Goal: Task Accomplishment & Management: Complete application form

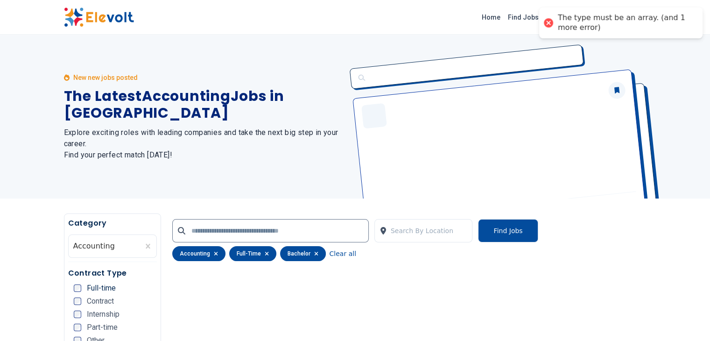
click at [550, 23] on div at bounding box center [548, 22] width 13 height 13
click at [542, 15] on link "Find Jobs" at bounding box center [523, 17] width 38 height 15
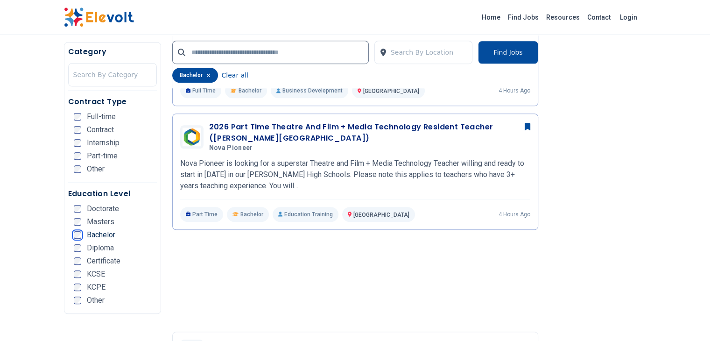
scroll to position [703, 0]
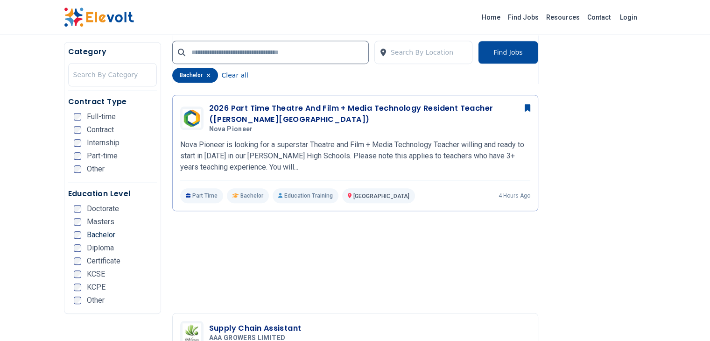
click at [87, 262] on span "Certificate" at bounding box center [104, 260] width 34 height 7
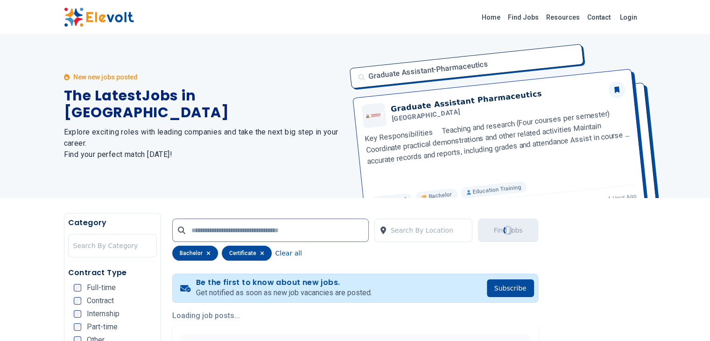
scroll to position [0, 0]
click at [73, 241] on div at bounding box center [112, 246] width 78 height 19
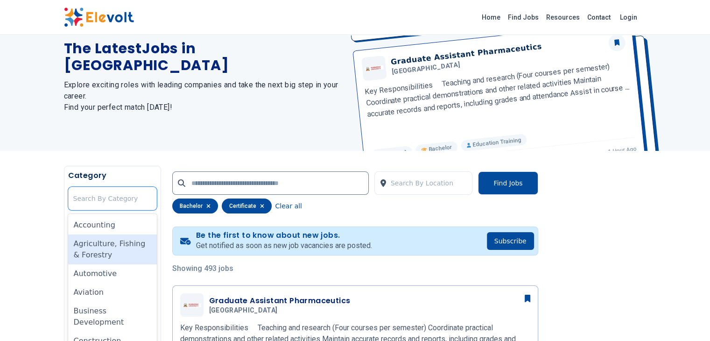
scroll to position [64, 0]
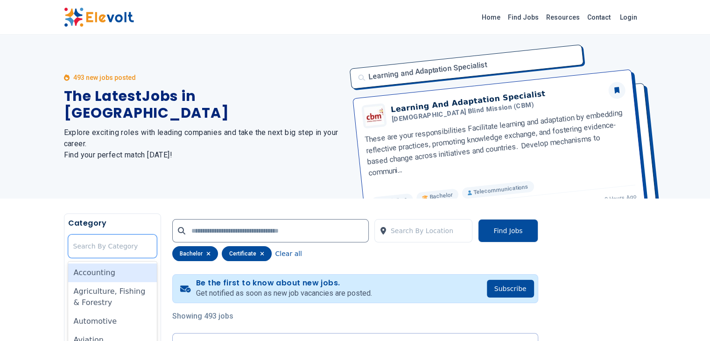
click at [68, 272] on div "Accounting" at bounding box center [112, 272] width 89 height 19
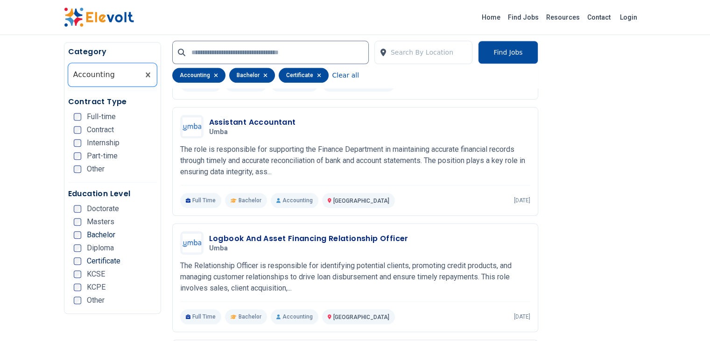
scroll to position [971, 0]
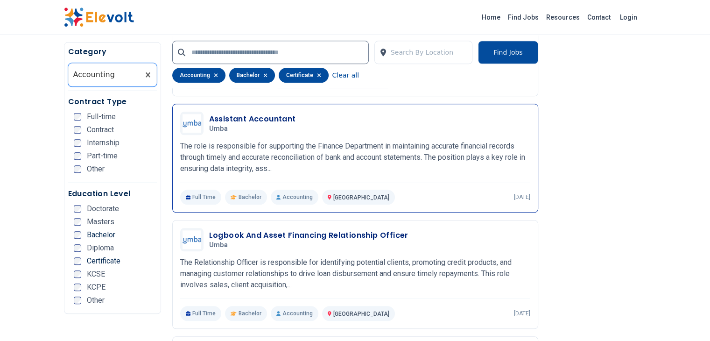
click at [209, 113] on h3 "Assistant Accountant" at bounding box center [252, 118] width 87 height 11
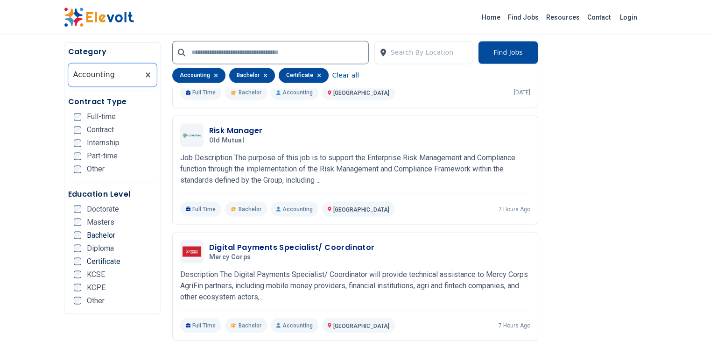
scroll to position [1566, 0]
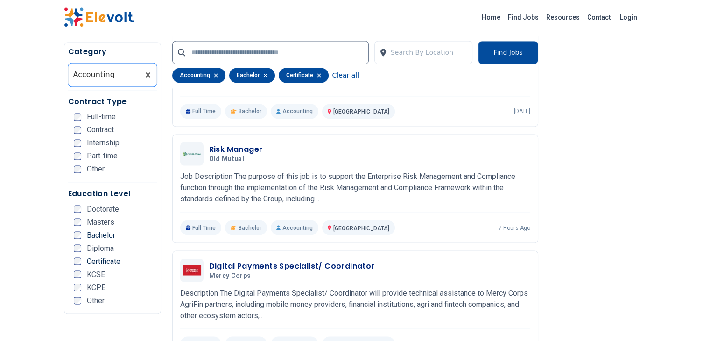
click at [68, 260] on div "Education Level Doctorate Masters Bachelor Diploma Certificate KCSE KCPE Other" at bounding box center [112, 248] width 89 height 121
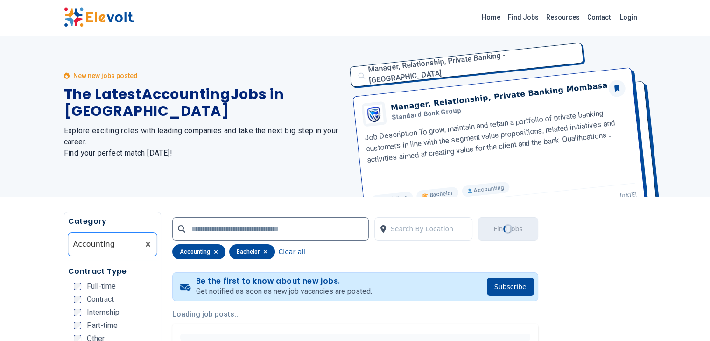
scroll to position [0, 0]
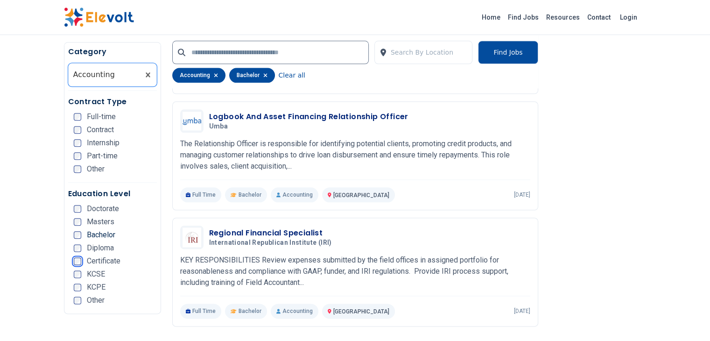
scroll to position [1108, 0]
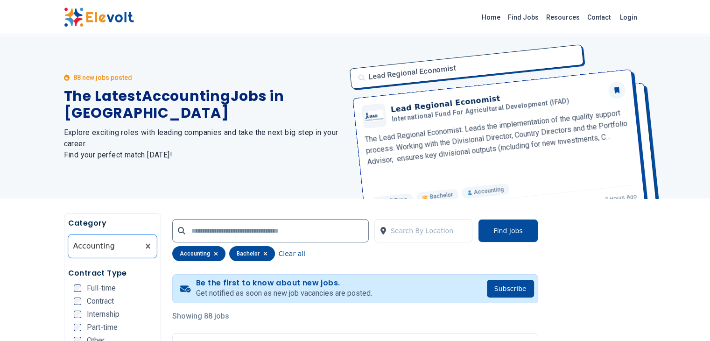
scroll to position [64, 0]
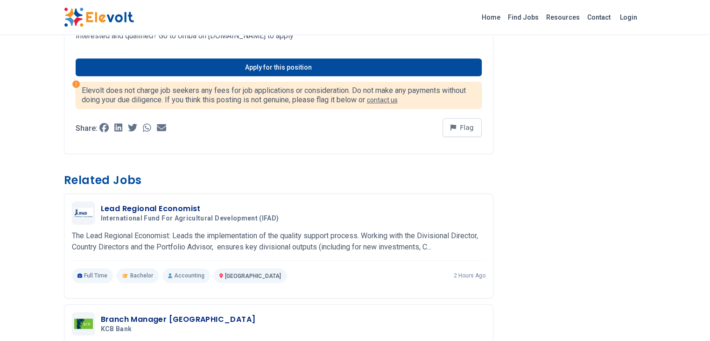
scroll to position [560, 0]
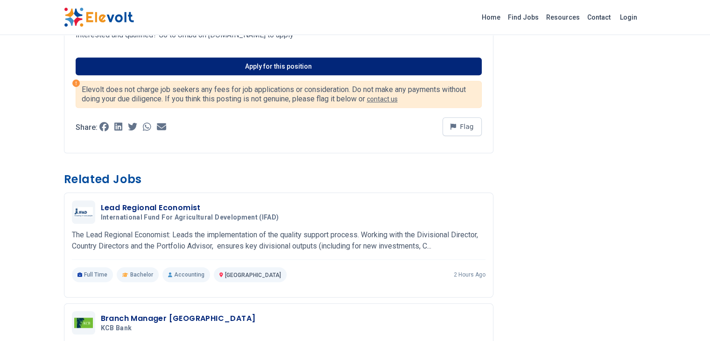
click at [280, 57] on link "Apply for this position" at bounding box center [279, 66] width 406 height 18
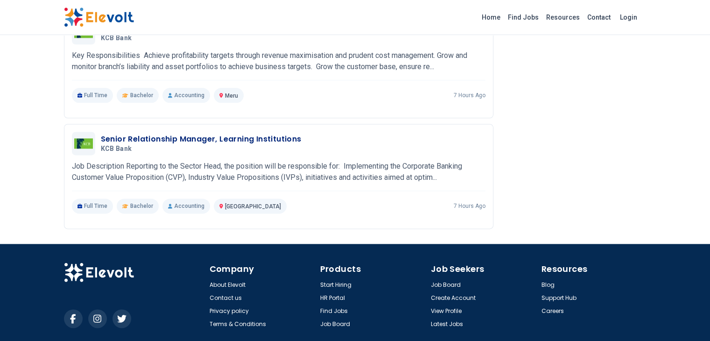
scroll to position [1230, 0]
